Goal: Find specific page/section: Find specific page/section

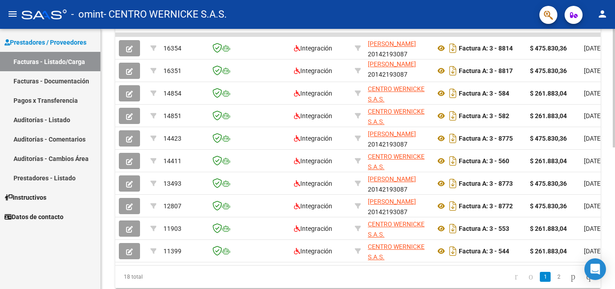
scroll to position [287, 0]
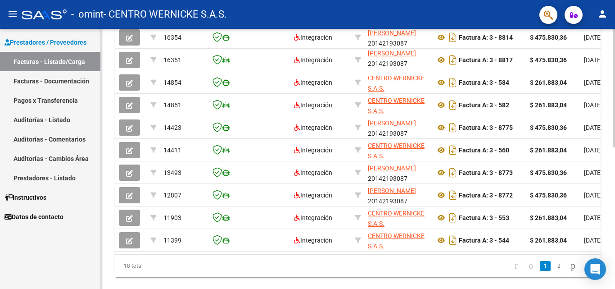
click at [615, 212] on div at bounding box center [614, 222] width 2 height 118
click at [553, 271] on link "2" at bounding box center [558, 266] width 11 height 10
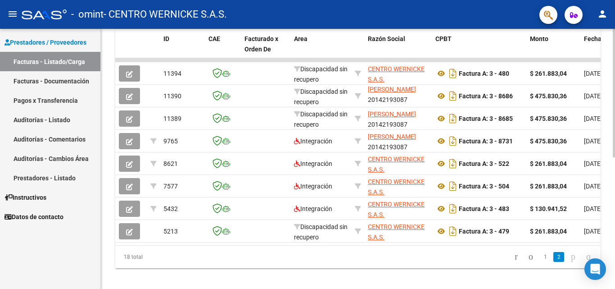
scroll to position [244, 0]
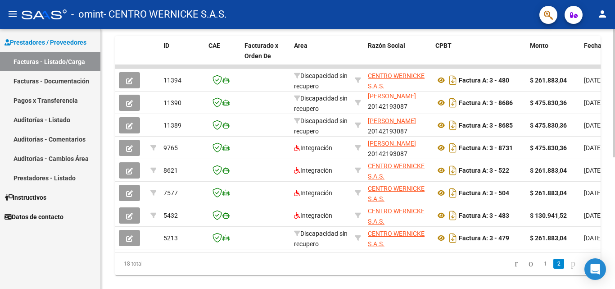
click at [615, 226] on div at bounding box center [614, 217] width 2 height 128
click at [553, 268] on link "2" at bounding box center [558, 263] width 11 height 10
click at [570, 268] on icon "go to next page" at bounding box center [573, 263] width 7 height 11
click at [540, 268] on link "1" at bounding box center [545, 263] width 11 height 10
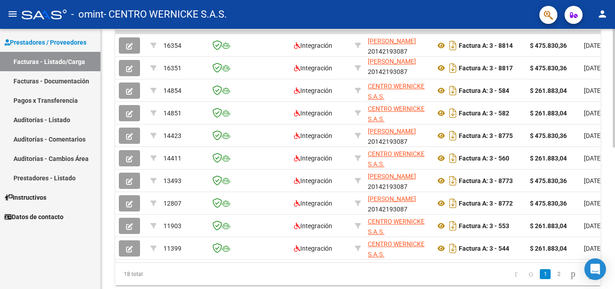
scroll to position [294, 0]
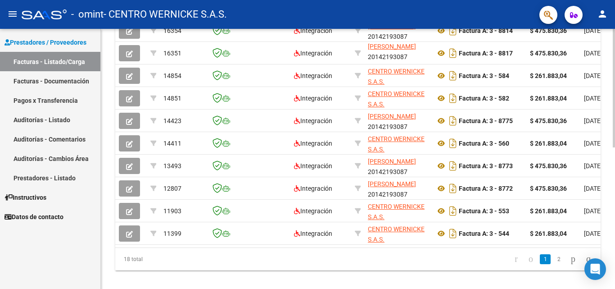
click at [615, 225] on div at bounding box center [614, 225] width 2 height 118
click at [570, 264] on icon "go to next page" at bounding box center [573, 258] width 7 height 11
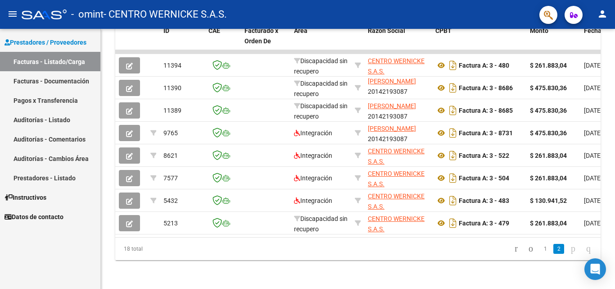
click at [564, 267] on div "Video tutorial PRESTADORES -> Listado de CPBTs Emitidos por Prestadores / Prove…" at bounding box center [358, 29] width 514 height 519
click at [570, 251] on icon "go to next page" at bounding box center [573, 248] width 7 height 11
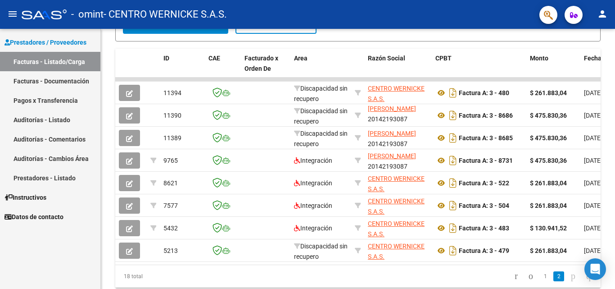
scroll to position [229, 0]
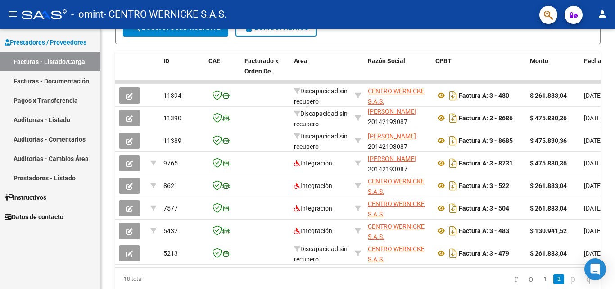
click at [615, 214] on div at bounding box center [614, 209] width 2 height 128
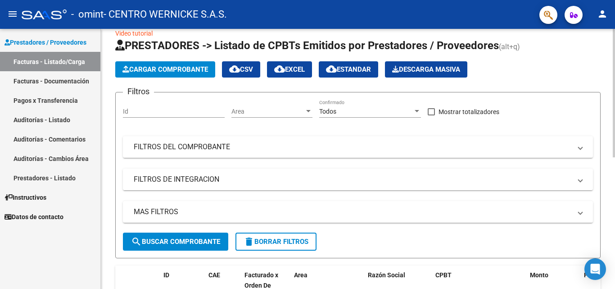
scroll to position [0, 0]
